Goal: Task Accomplishment & Management: Manage account settings

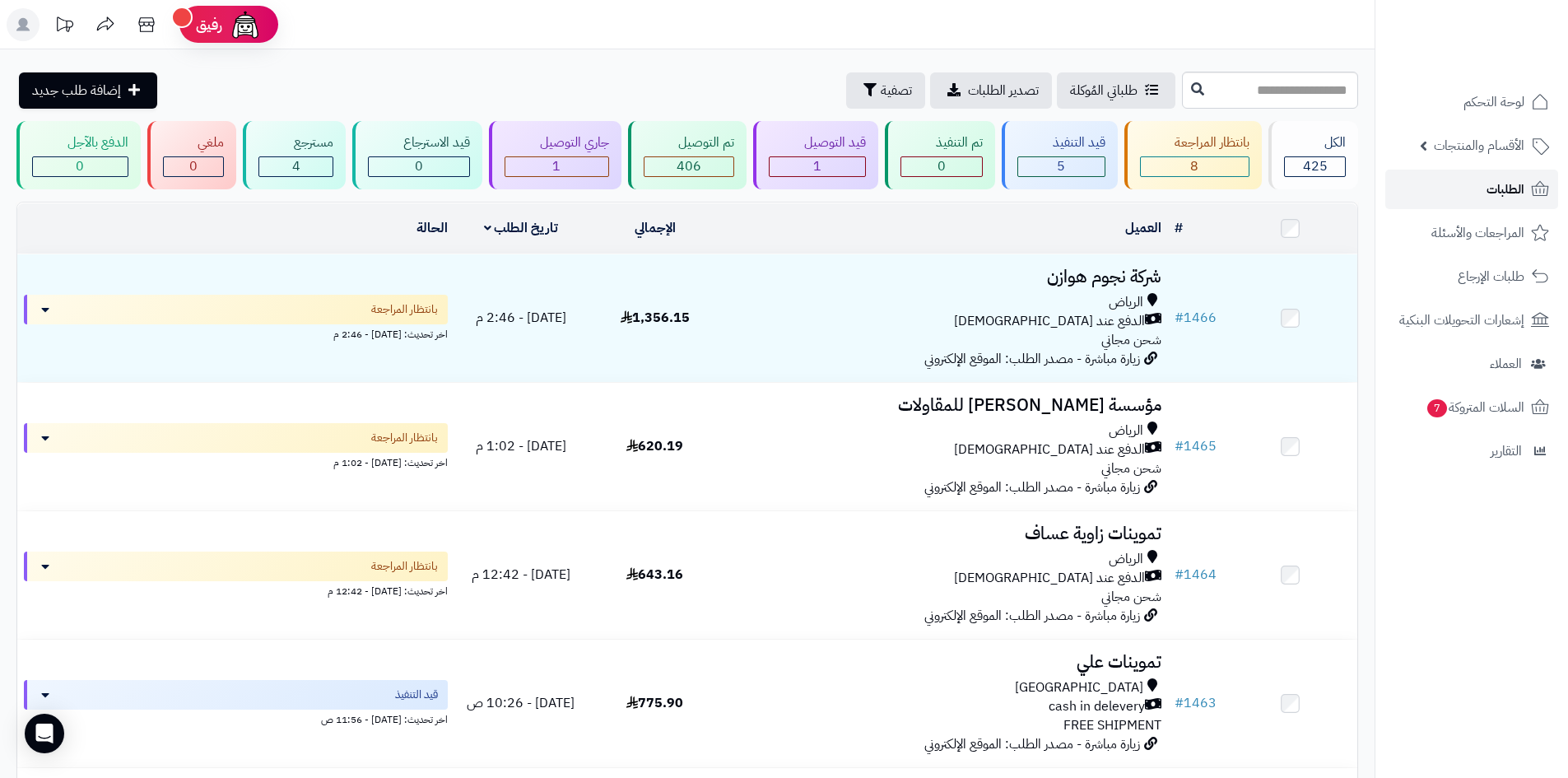
click at [1489, 191] on span "الطلبات" at bounding box center [1505, 189] width 38 height 23
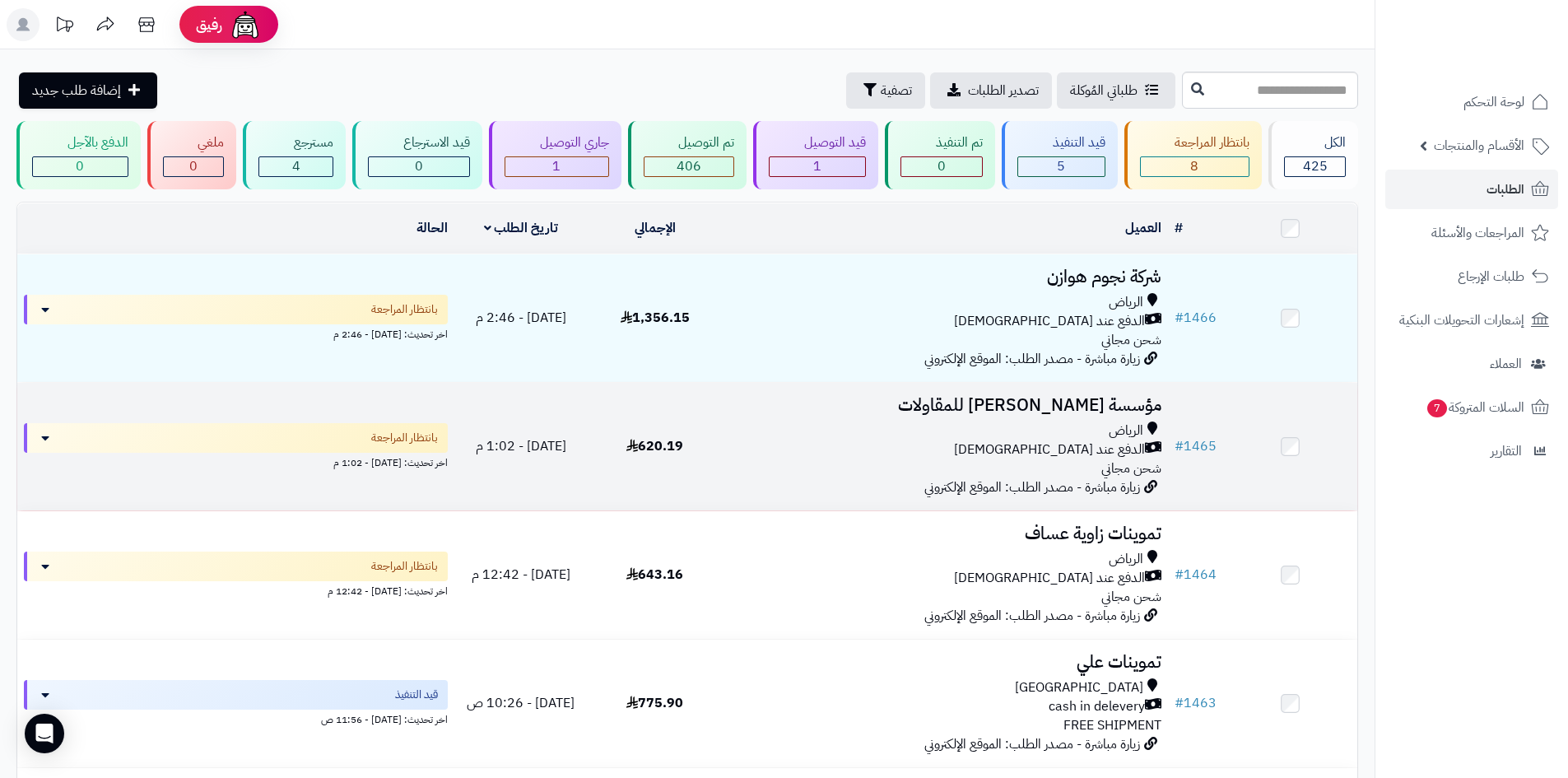
click at [749, 423] on div "الرياض" at bounding box center [944, 431] width 432 height 19
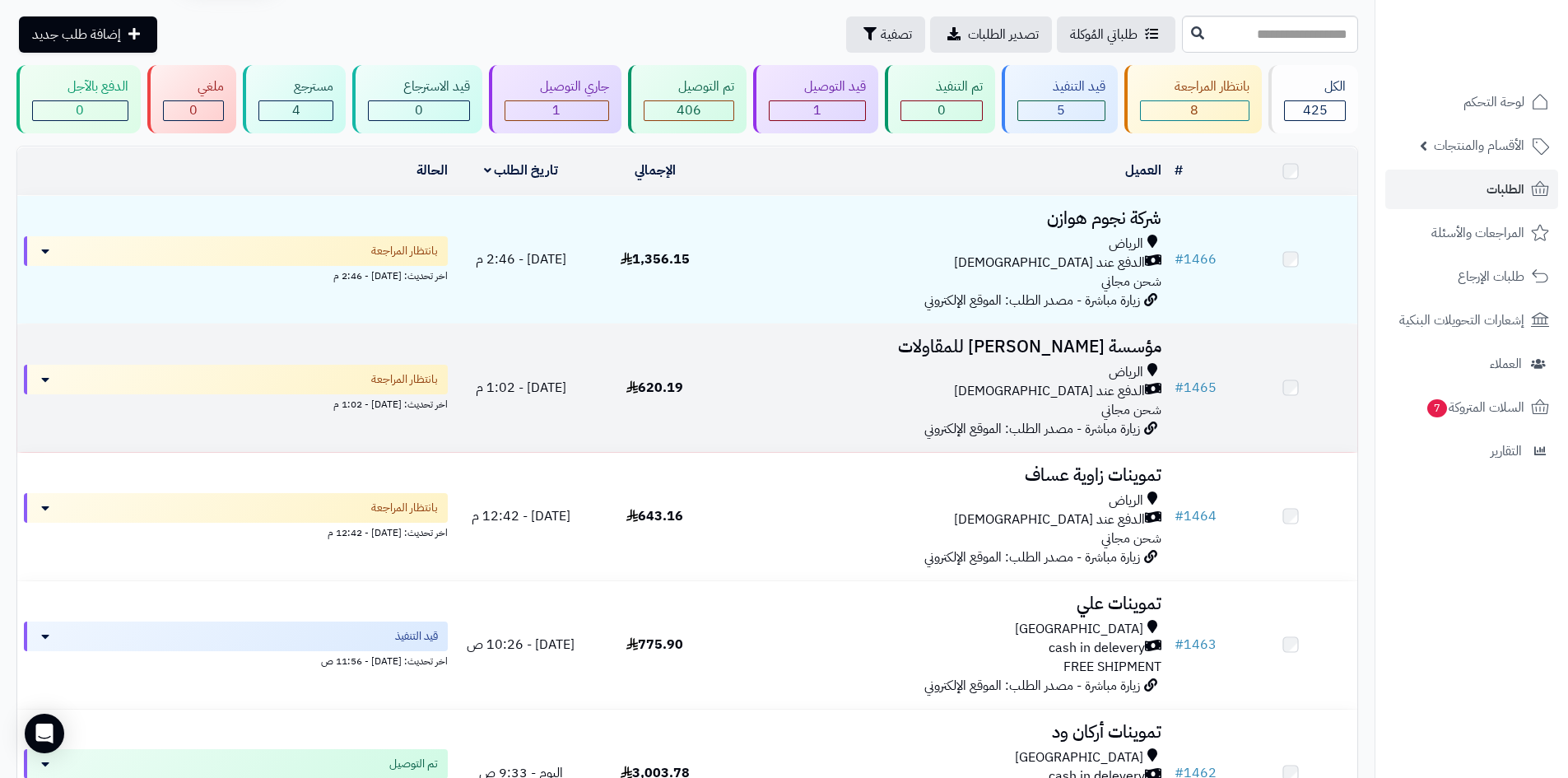
scroll to position [83, 0]
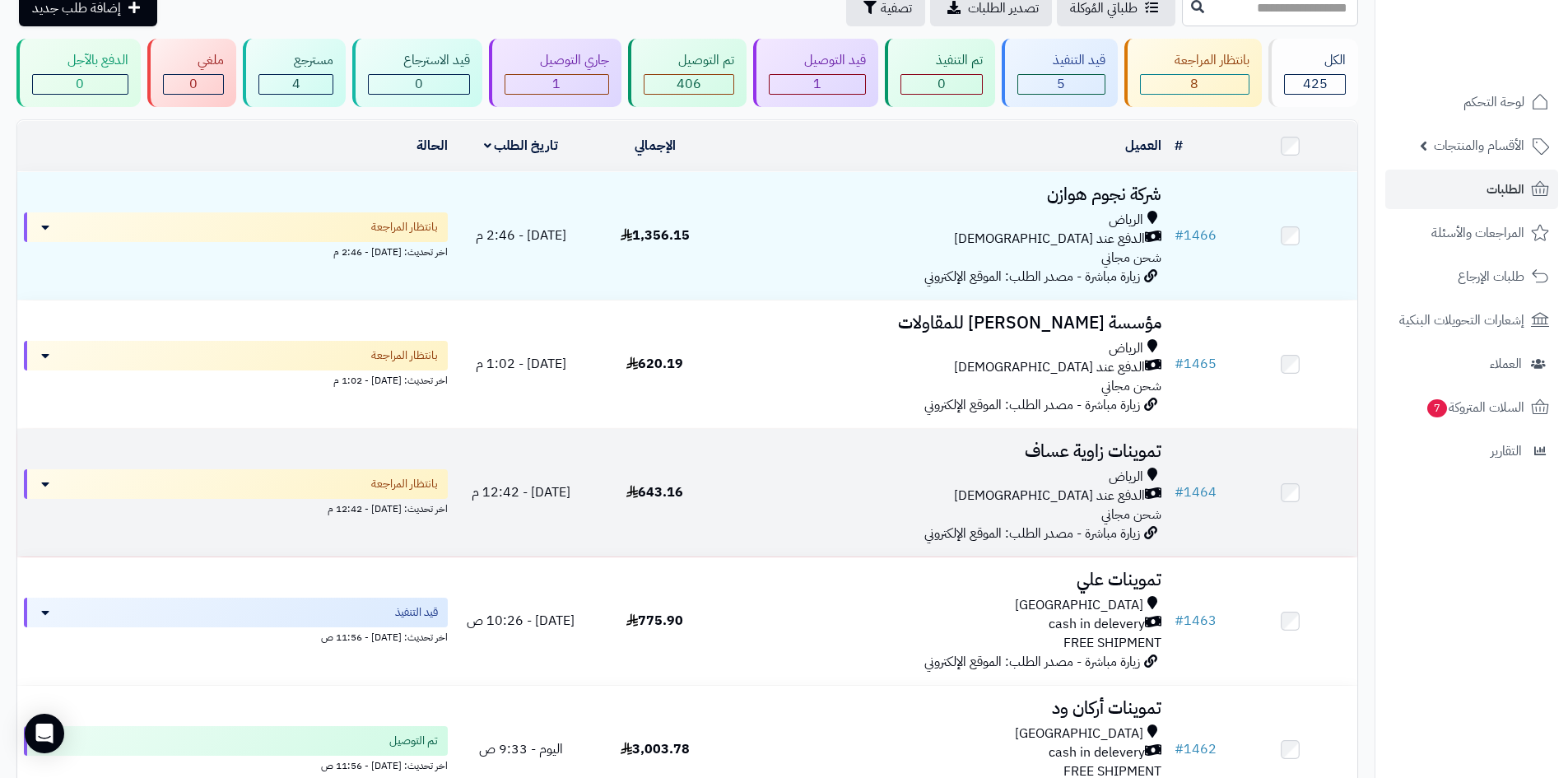
click at [693, 457] on td "643.16" at bounding box center [654, 493] width 134 height 128
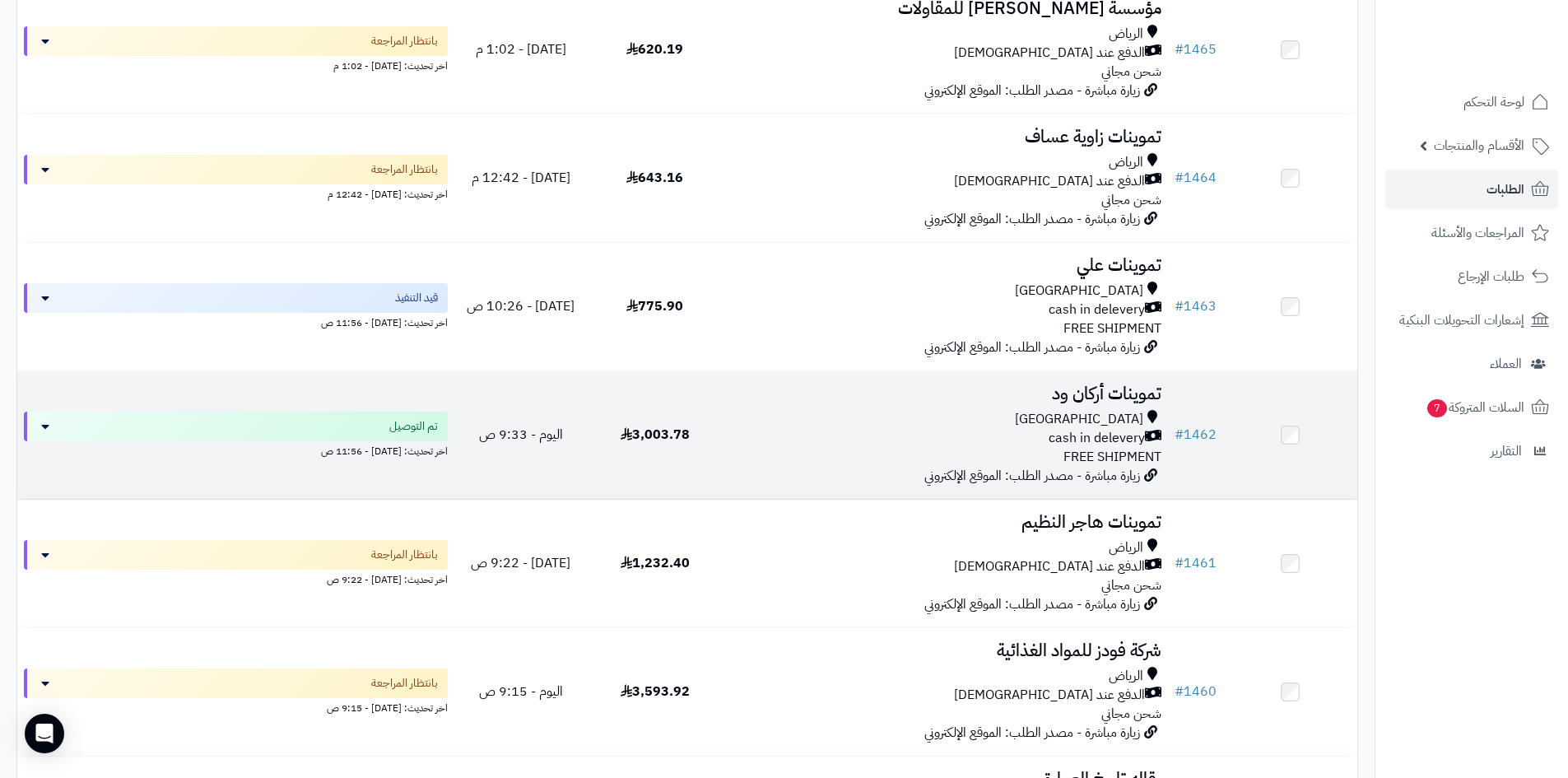
scroll to position [411, 0]
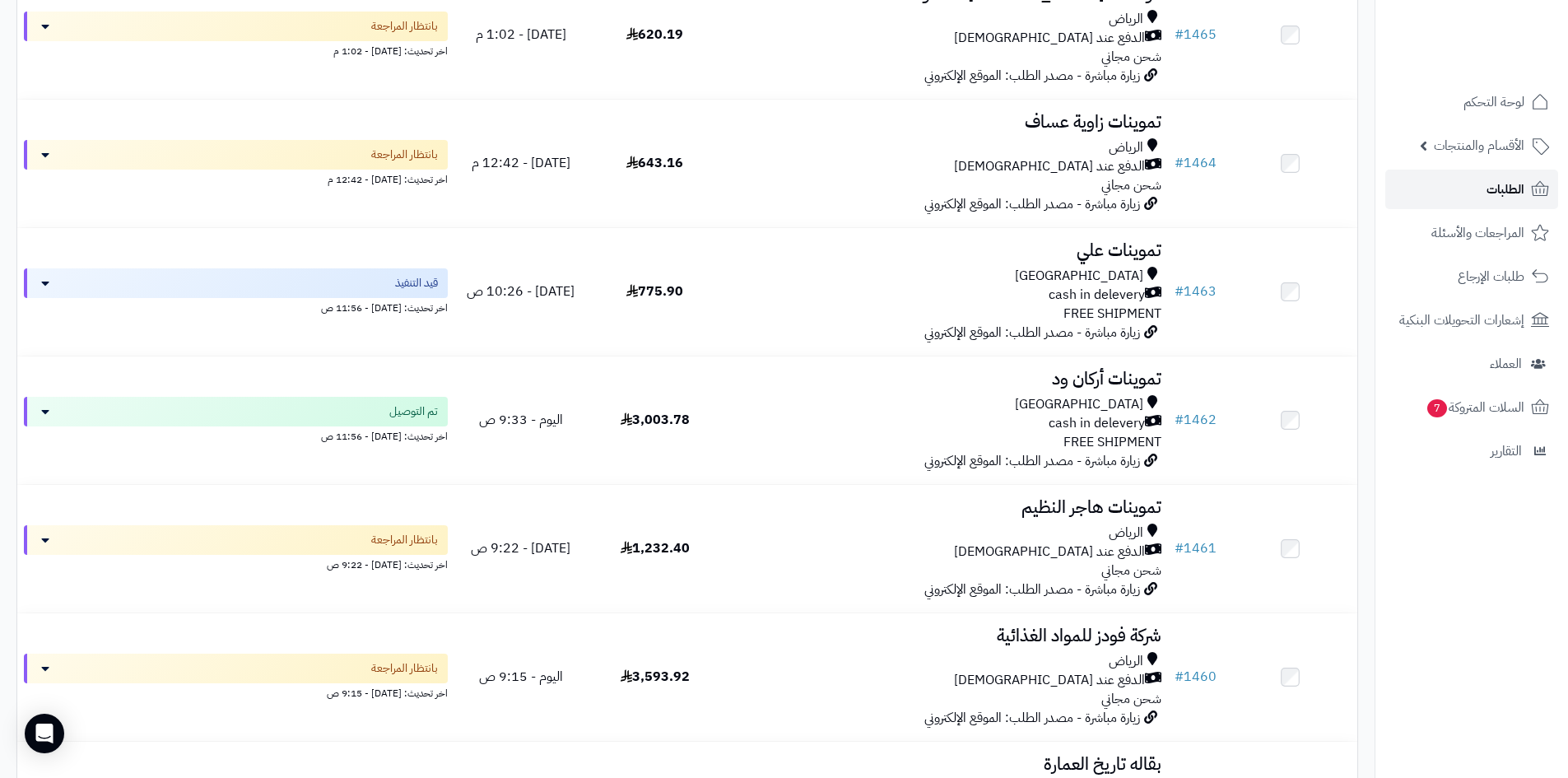
click at [1512, 184] on span "الطلبات" at bounding box center [1505, 189] width 38 height 23
